Goal: Transaction & Acquisition: Purchase product/service

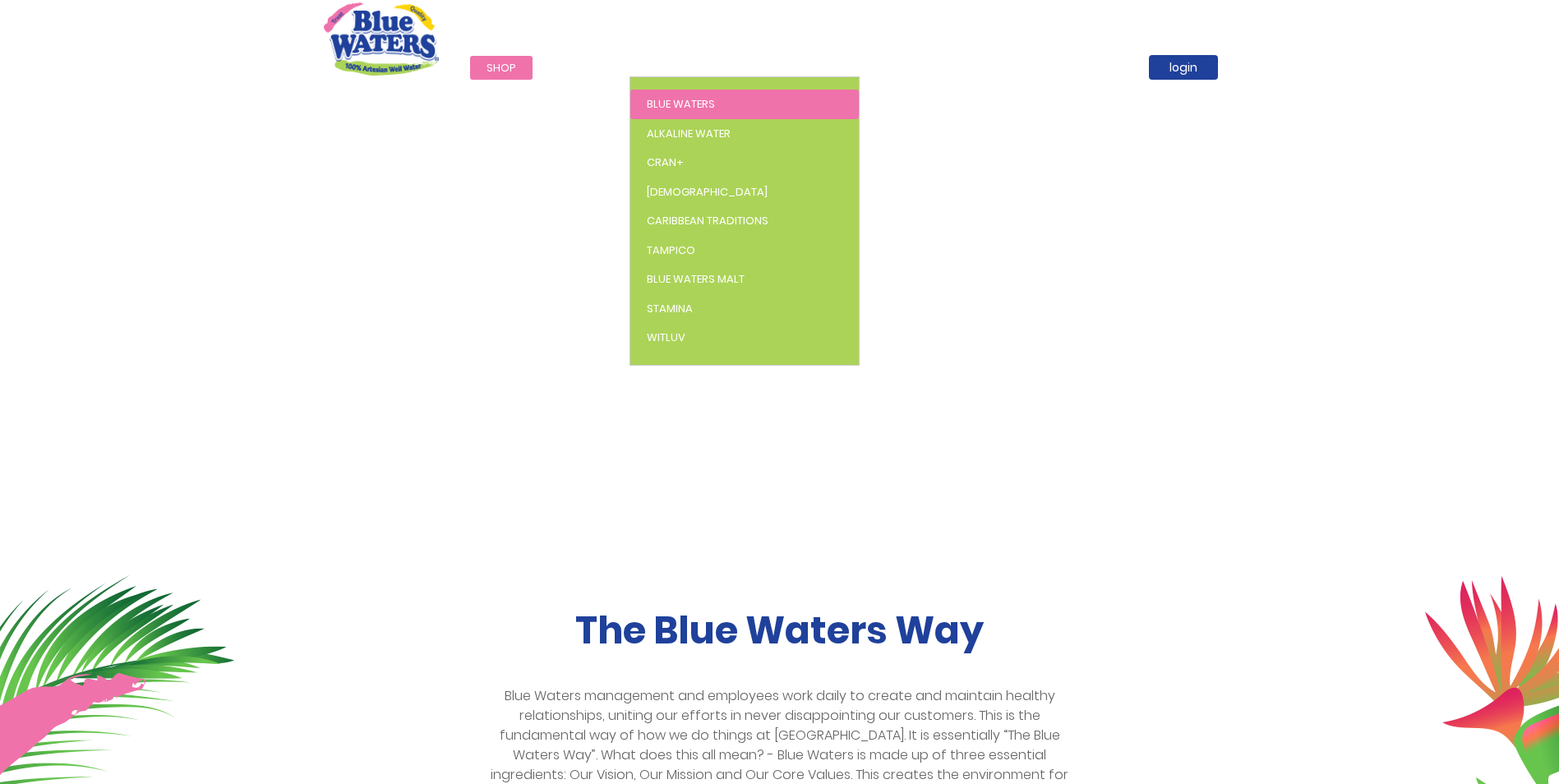
click at [669, 112] on link "Blue Waters" at bounding box center [744, 105] width 228 height 29
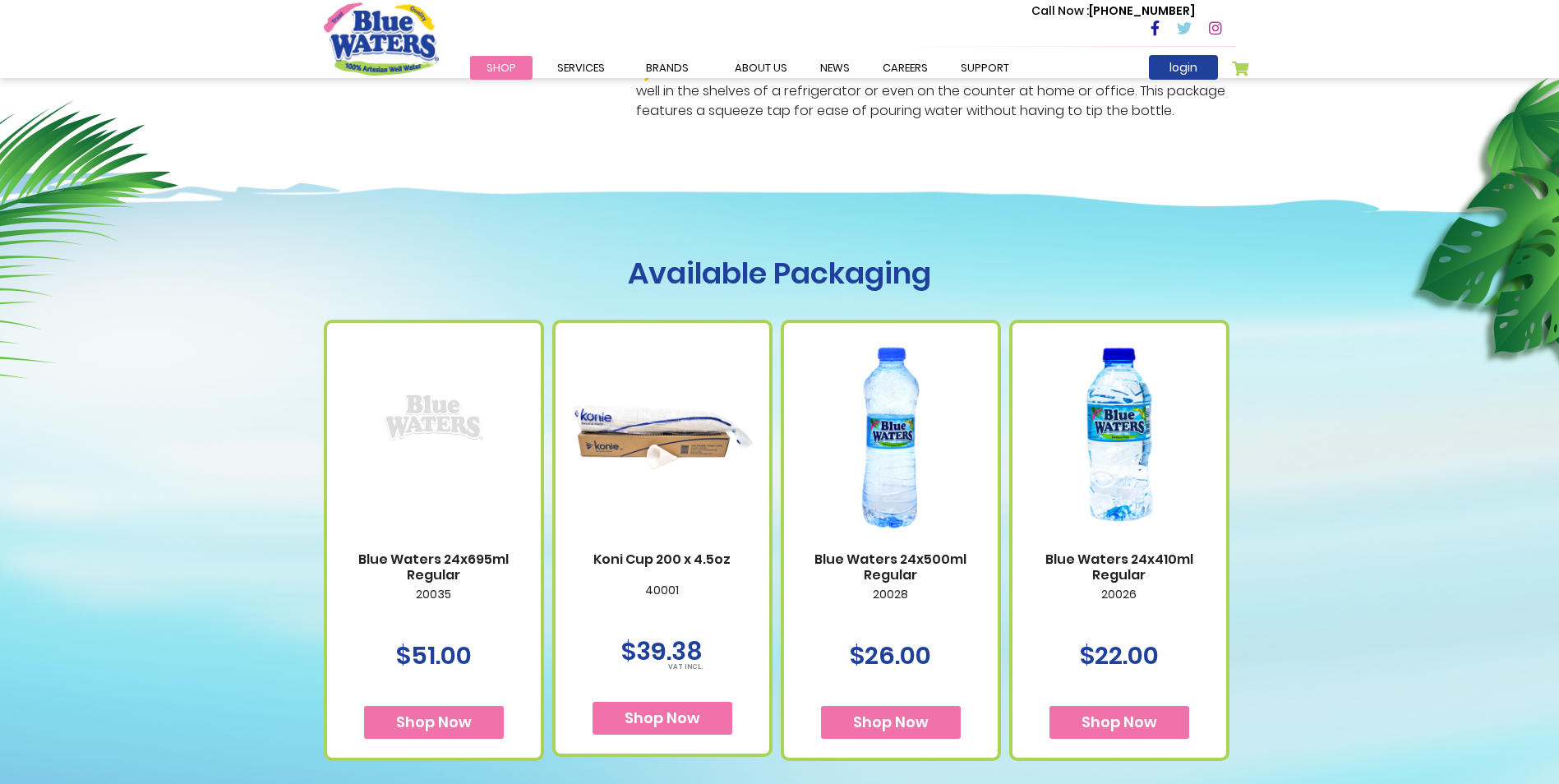
scroll to position [739, 0]
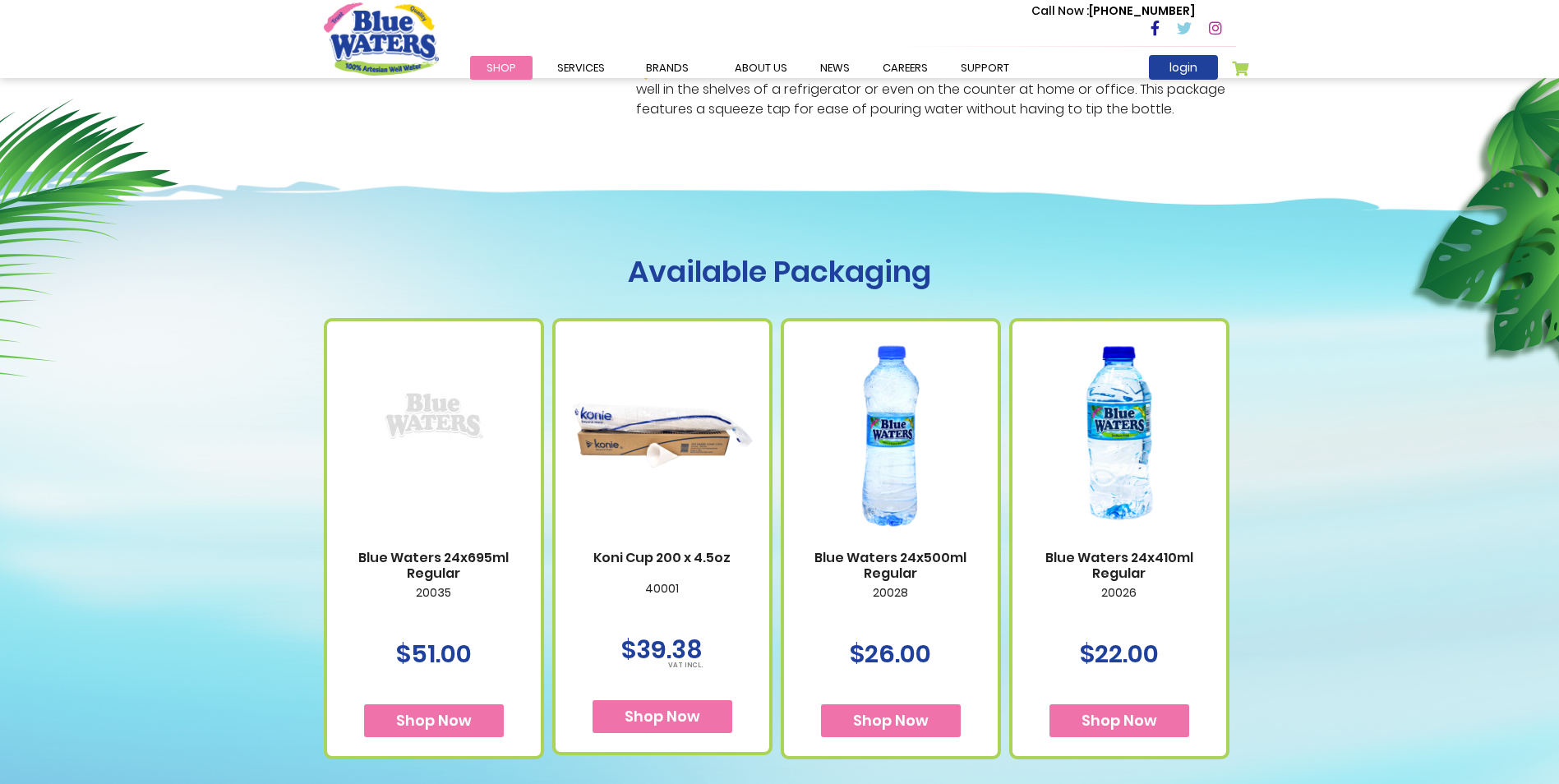
click at [882, 449] on img at bounding box center [891, 435] width 181 height 226
